Goal: Download file/media

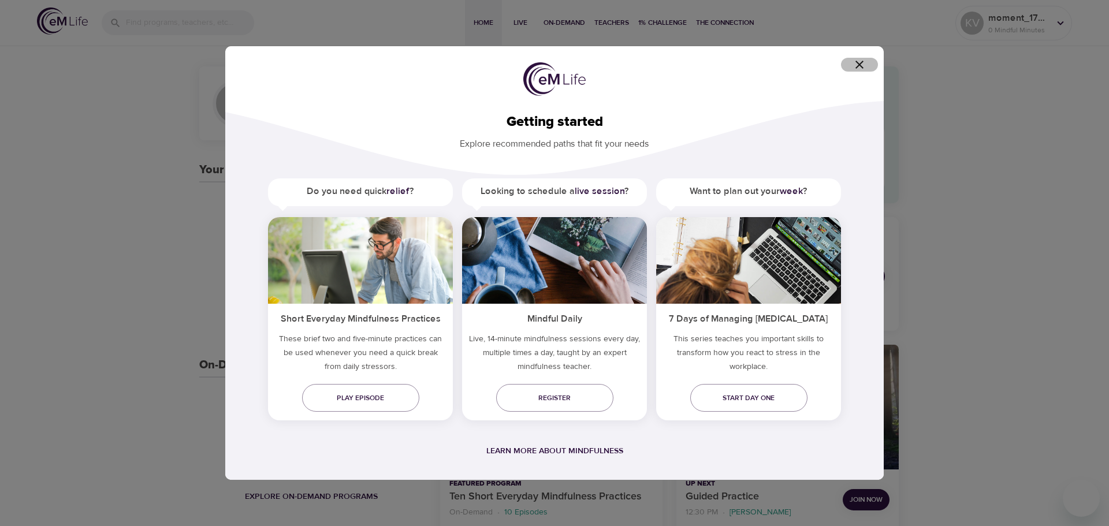
click at [867, 62] on span "button" at bounding box center [859, 65] width 28 height 14
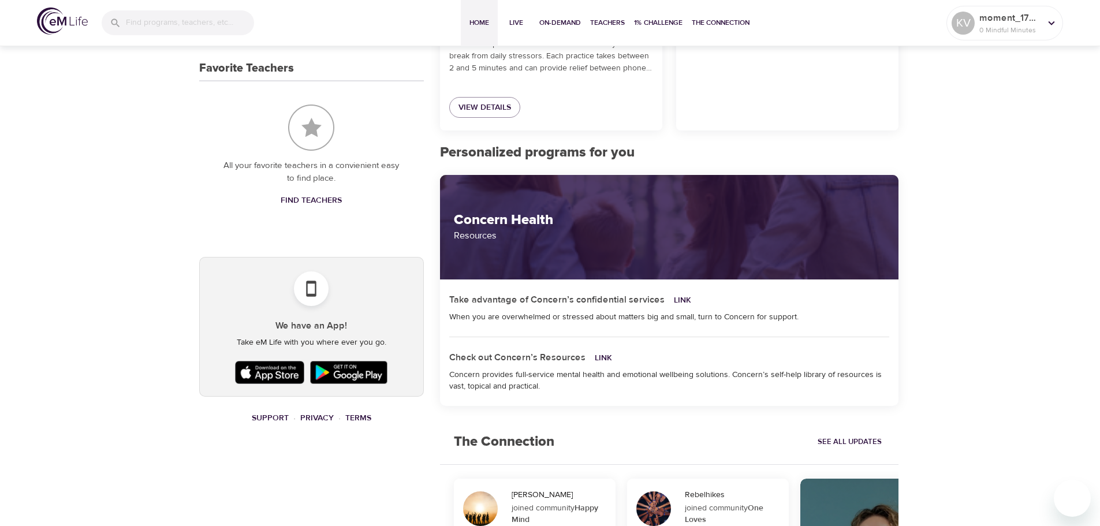
scroll to position [577, 0]
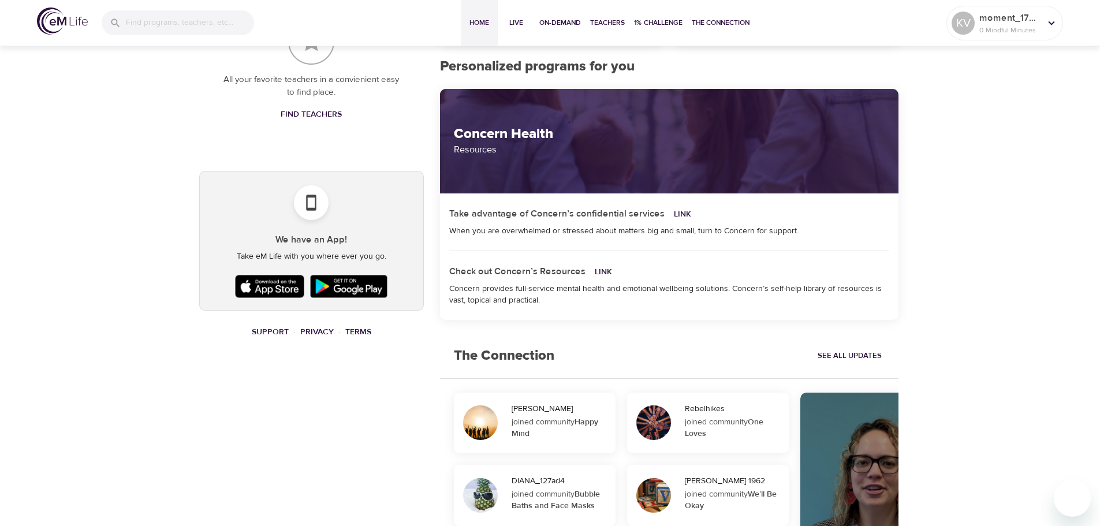
click at [358, 285] on img at bounding box center [348, 286] width 83 height 29
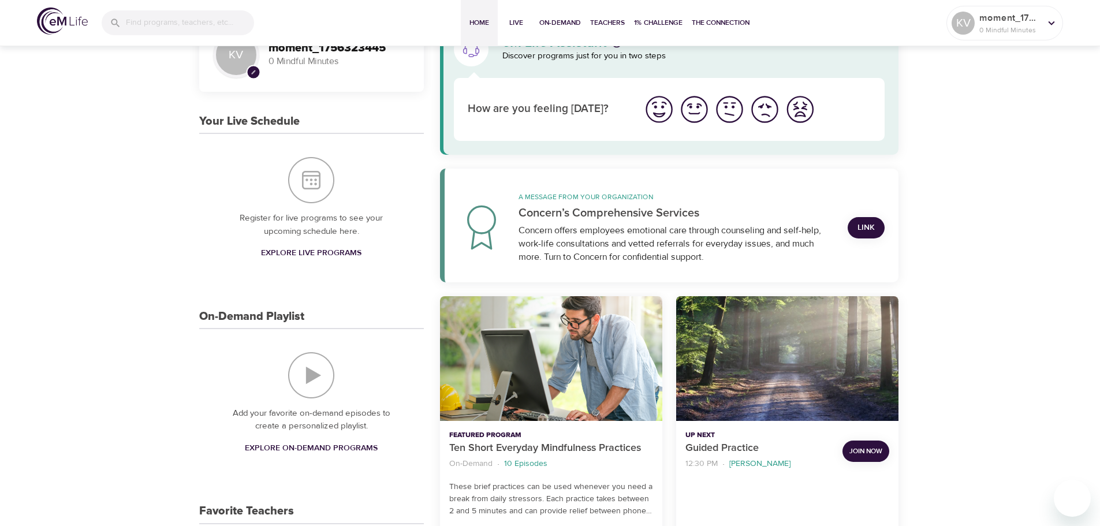
scroll to position [0, 0]
